Goal: Information Seeking & Learning: Learn about a topic

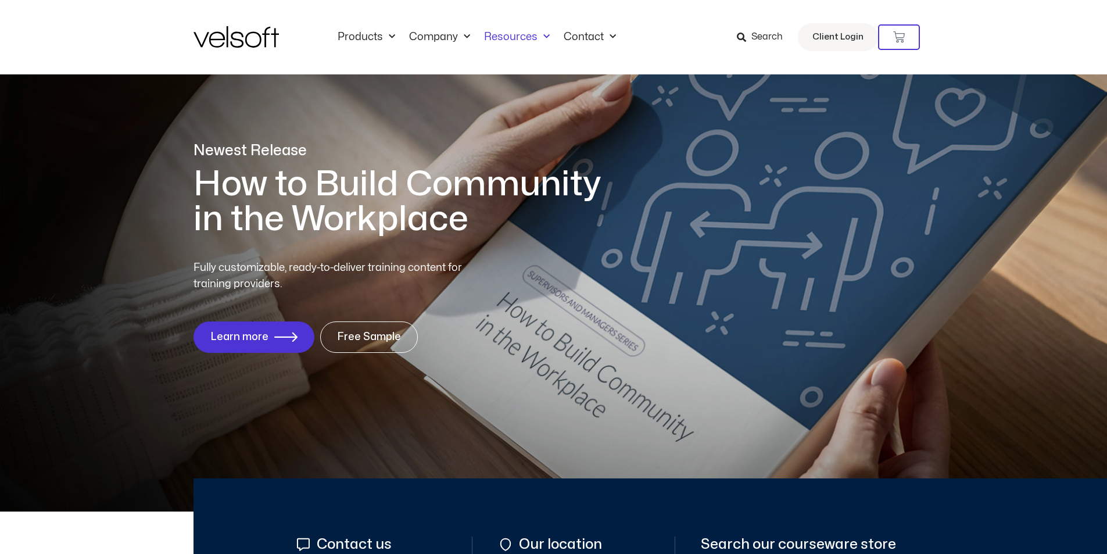
click at [504, 34] on link "Resources" at bounding box center [517, 37] width 80 height 13
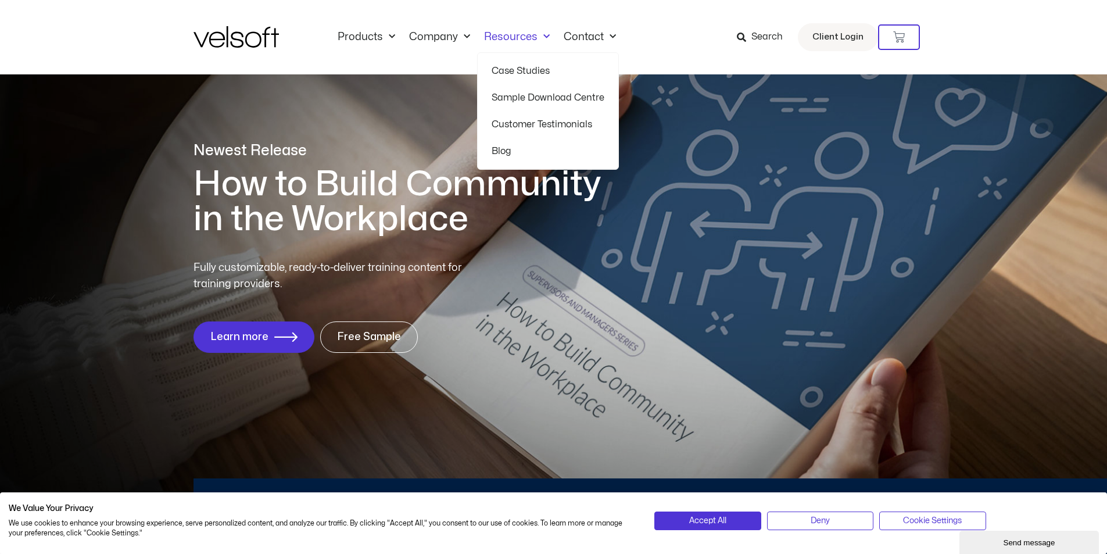
click at [507, 38] on link "Resources" at bounding box center [517, 37] width 80 height 13
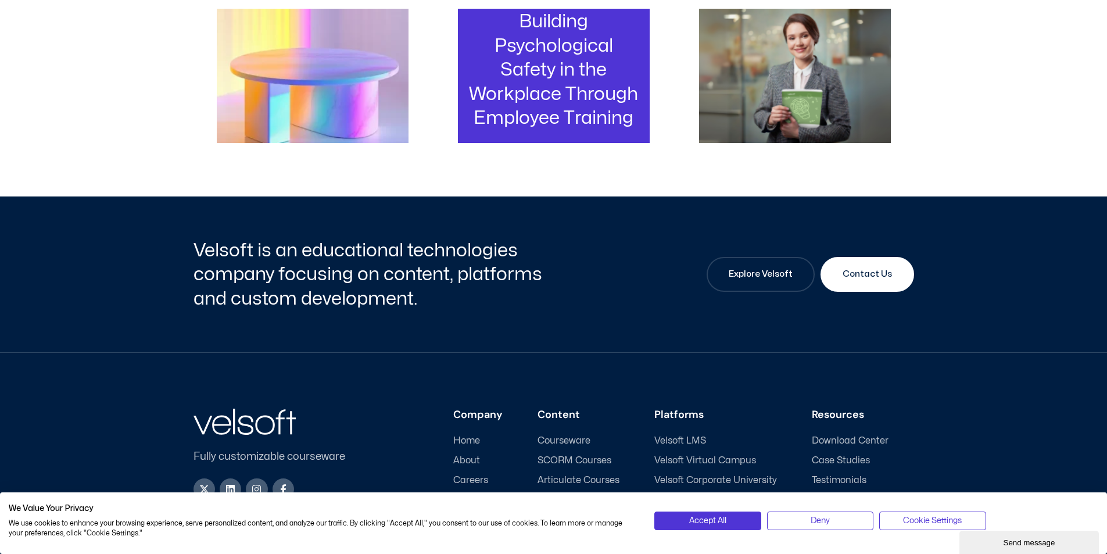
scroll to position [523, 0]
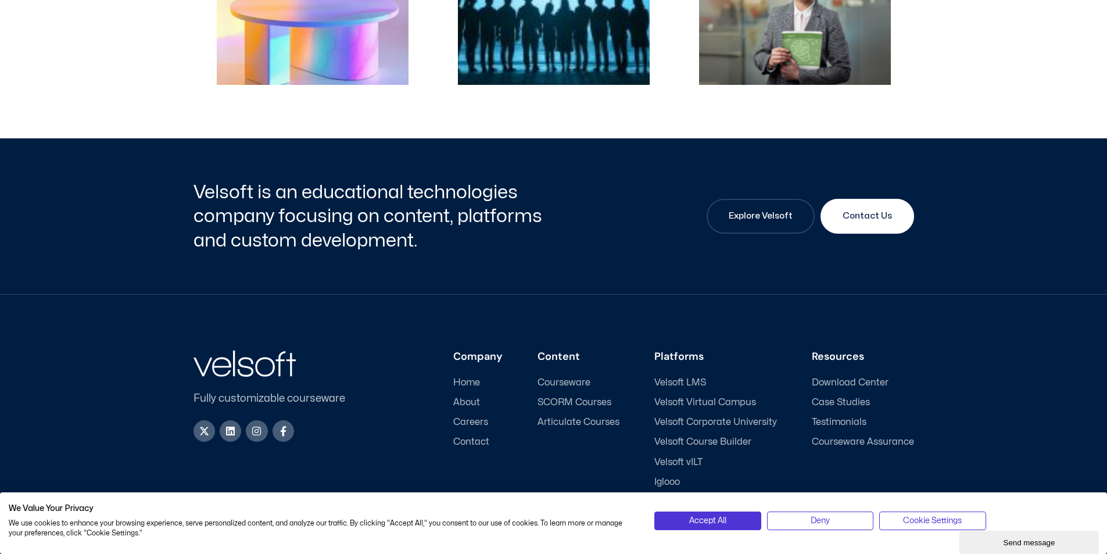
click at [740, 403] on span "Velsoft Virtual Campus" at bounding box center [705, 402] width 102 height 11
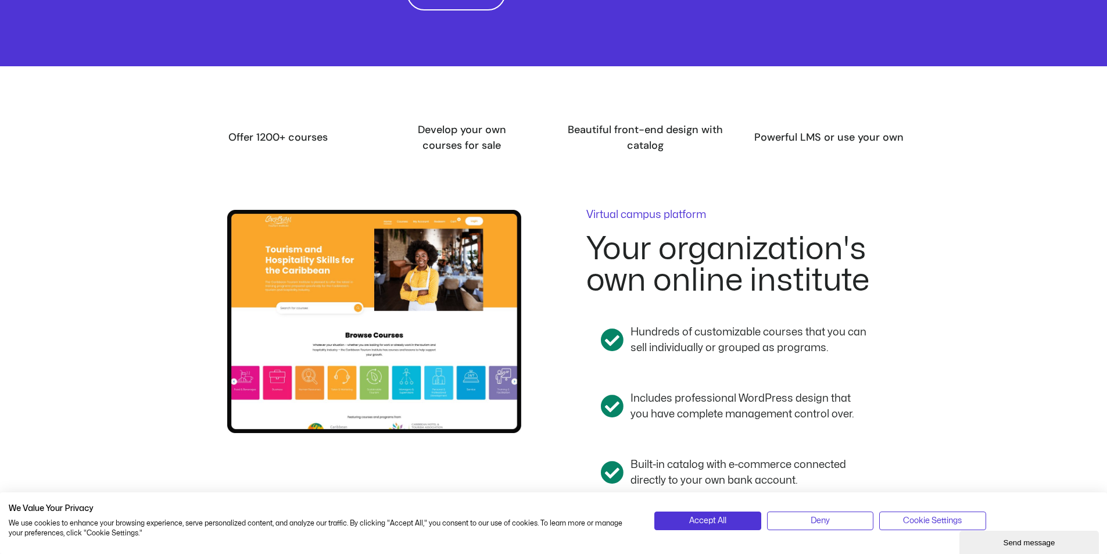
scroll to position [988, 0]
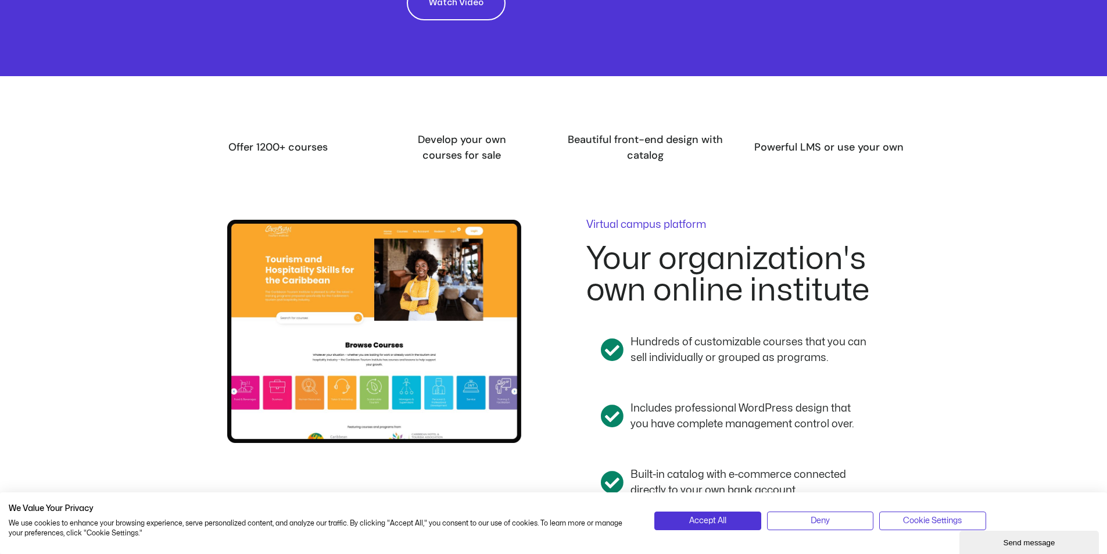
click at [457, 145] on span "Develop your own courses for sale" at bounding box center [462, 147] width 88 height 30
click at [590, 142] on span "Beautiful front-end design with catalog" at bounding box center [645, 147] width 155 height 30
click at [643, 228] on p "Virtual campus platform" at bounding box center [733, 225] width 294 height 10
click at [626, 145] on span "Beautiful front-end design with catalog" at bounding box center [645, 147] width 155 height 30
click at [819, 154] on span "Powerful LMS or use your own" at bounding box center [828, 147] width 149 height 14
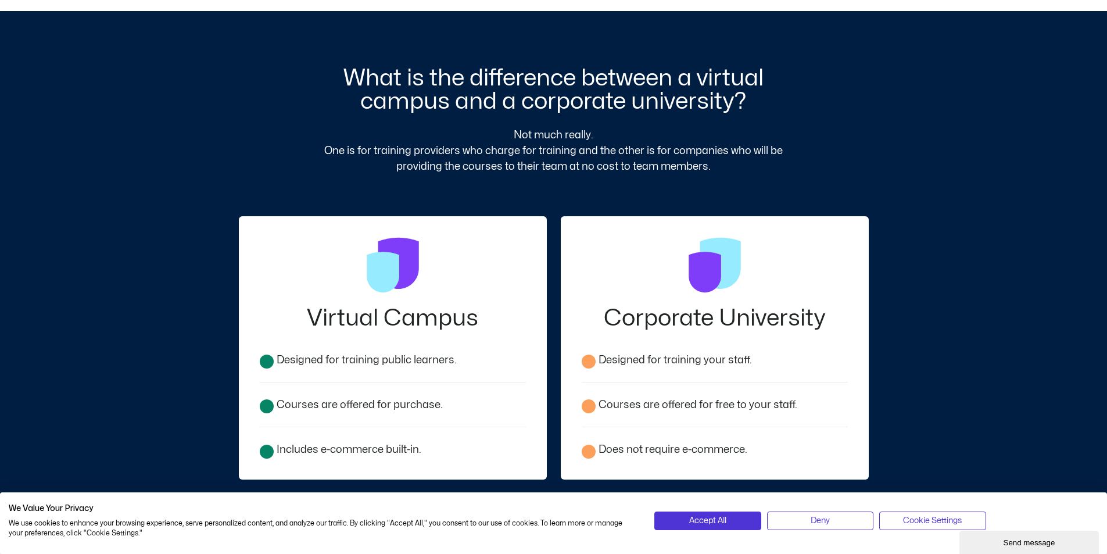
scroll to position [1685, 0]
